Goal: Navigation & Orientation: Find specific page/section

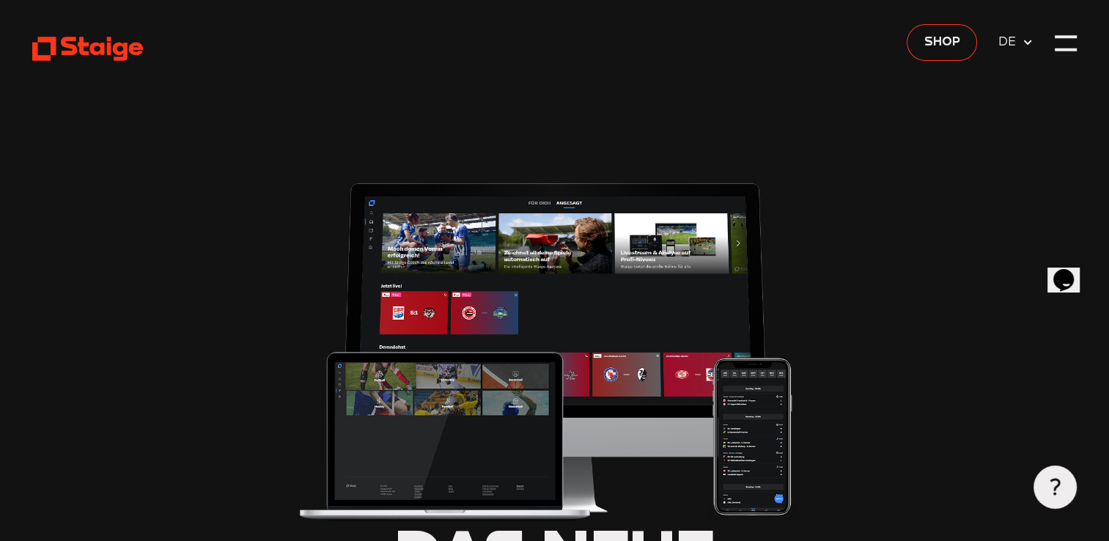
type input "0.8"
click at [103, 40] on icon at bounding box center [87, 48] width 111 height 27
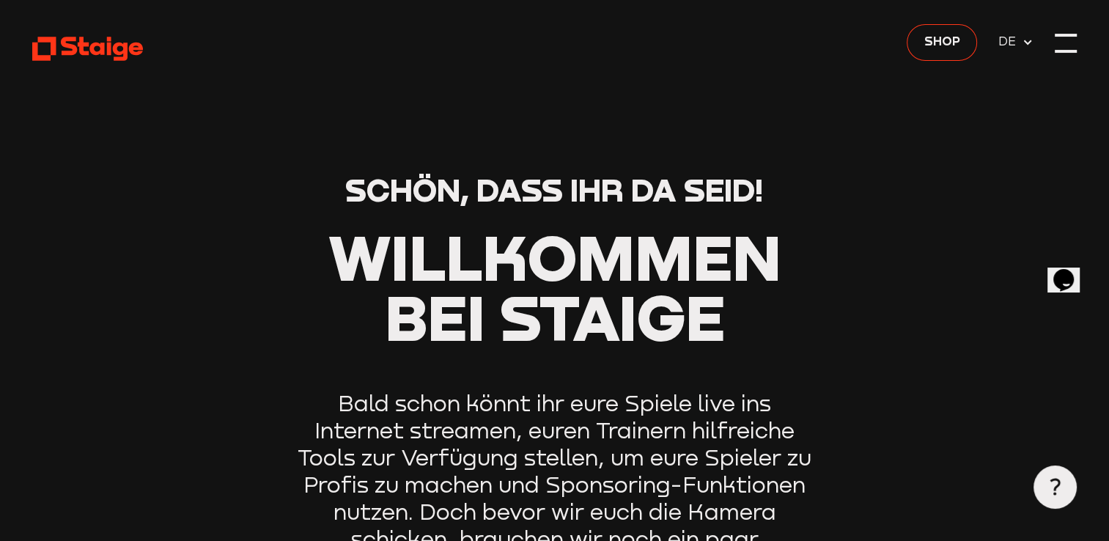
click at [1060, 48] on div at bounding box center [1066, 43] width 22 height 22
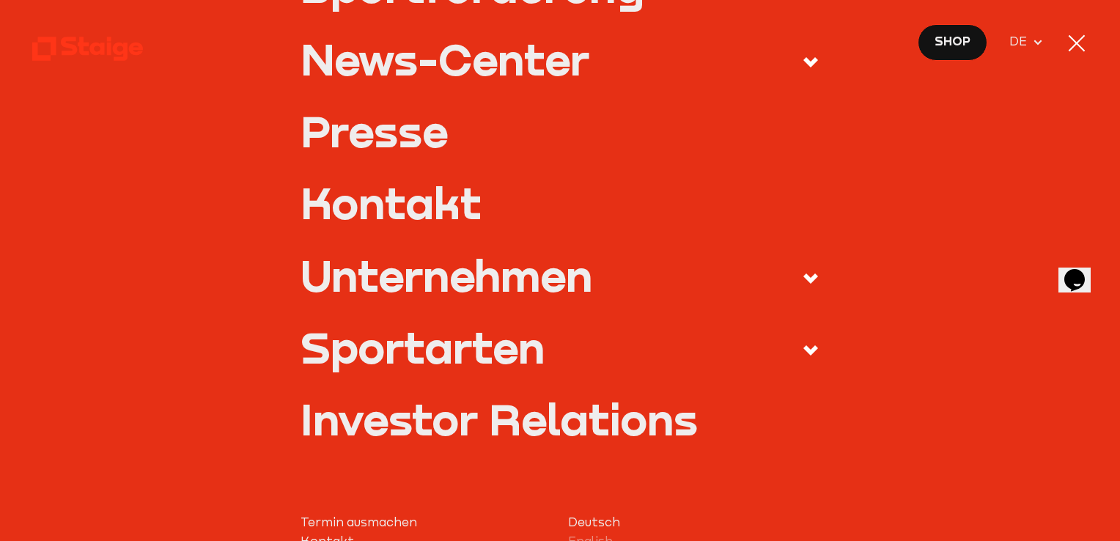
scroll to position [513, 0]
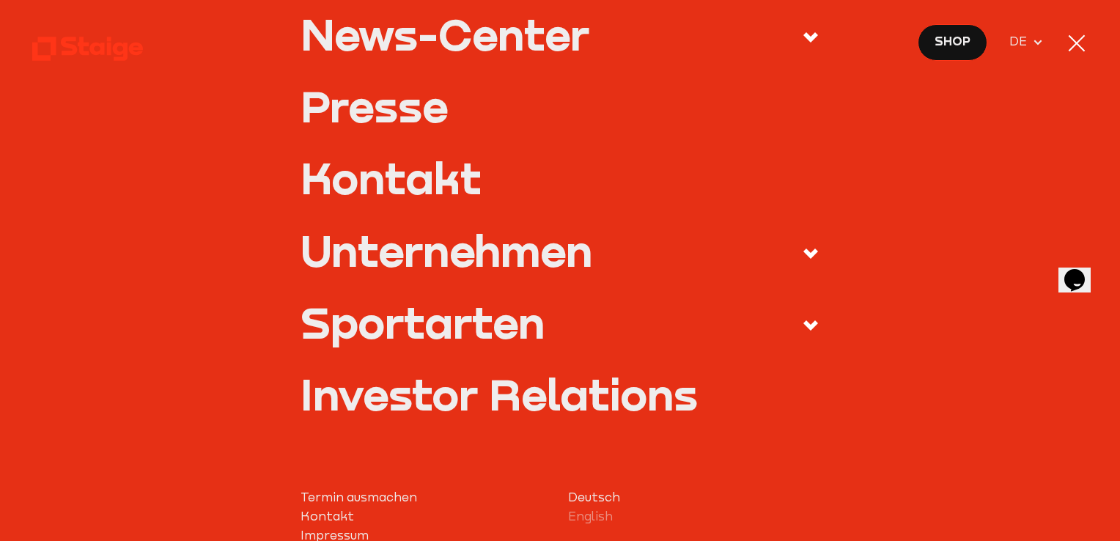
click at [468, 322] on div "Sportarten" at bounding box center [423, 322] width 244 height 43
click at [0, 0] on input "Sportarten" at bounding box center [0, 0] width 0 height 0
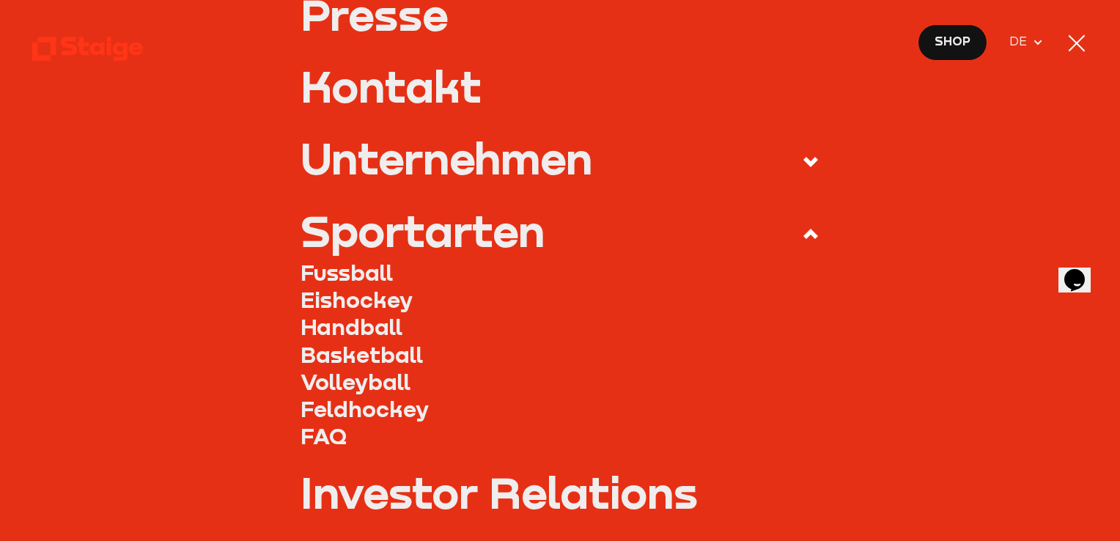
scroll to position [421, 0]
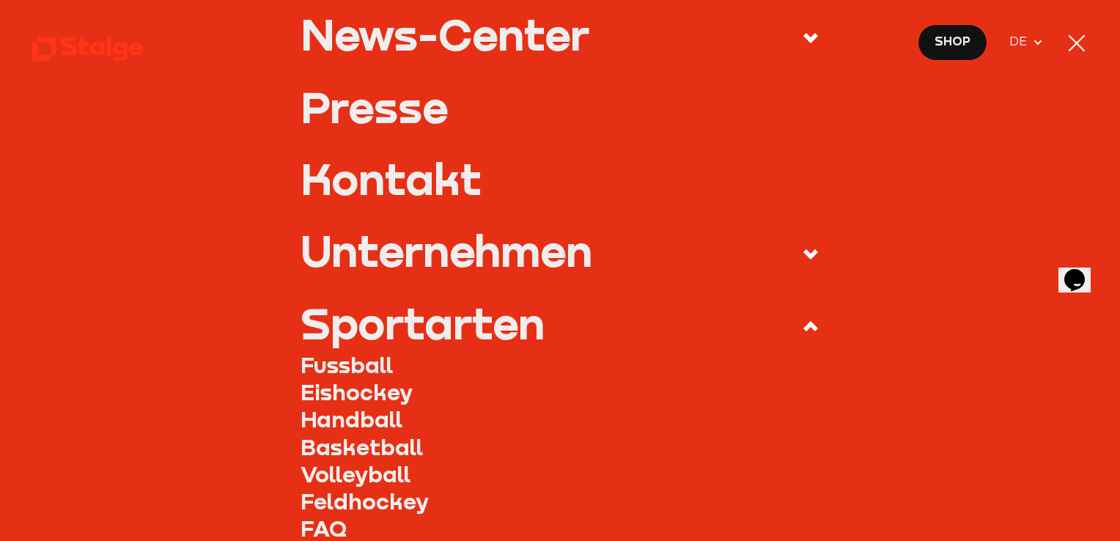
click at [375, 363] on link "Fussball" at bounding box center [560, 364] width 519 height 27
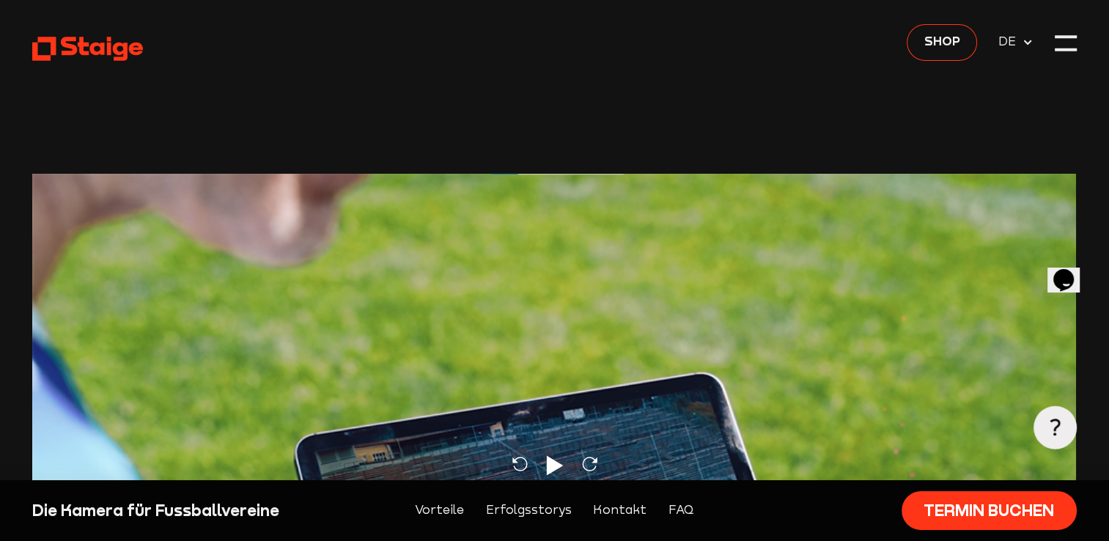
click at [86, 48] on icon at bounding box center [87, 48] width 111 height 27
